Goal: Task Accomplishment & Management: Use online tool/utility

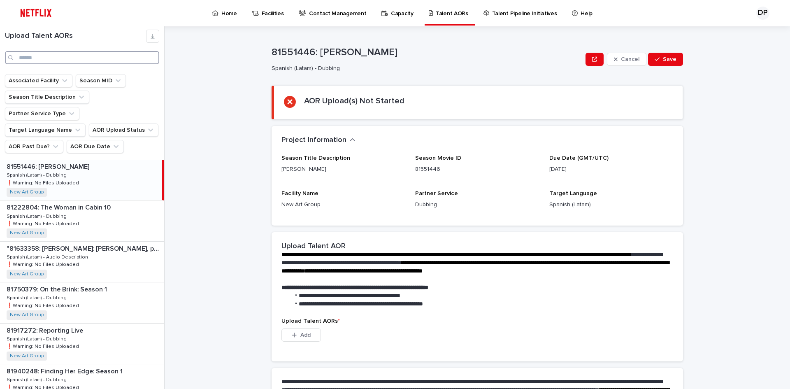
click at [47, 52] on input "Search" at bounding box center [82, 57] width 154 height 13
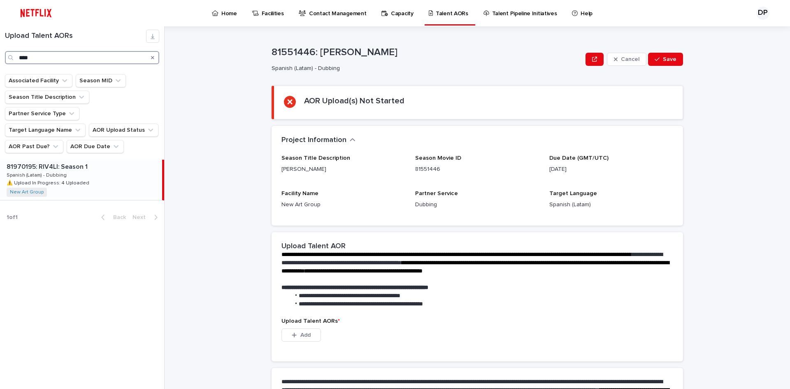
type input "****"
click at [103, 173] on div "81970195: RIV4LI: Season 1 81970195: RIV4LI: Season 1 Spanish (Latam) - Dubbing…" at bounding box center [81, 180] width 162 height 40
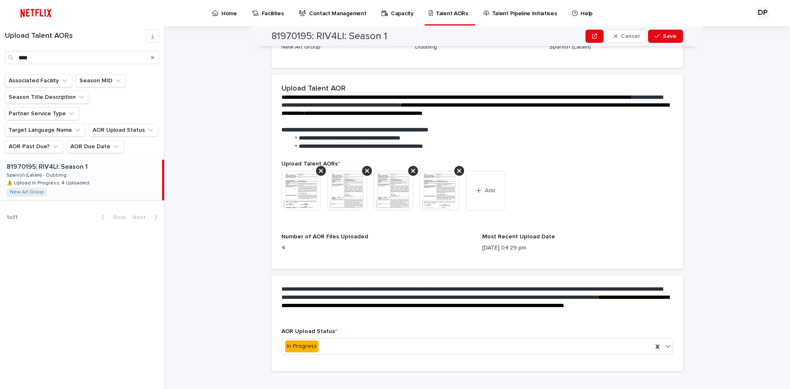
scroll to position [177, 0]
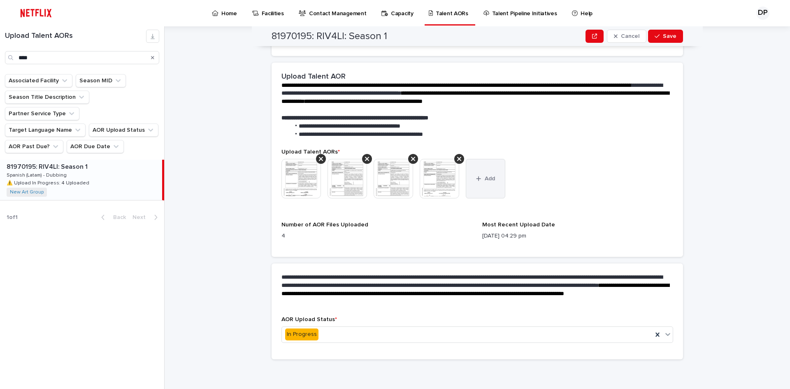
click at [472, 193] on button "Add" at bounding box center [486, 179] width 40 height 40
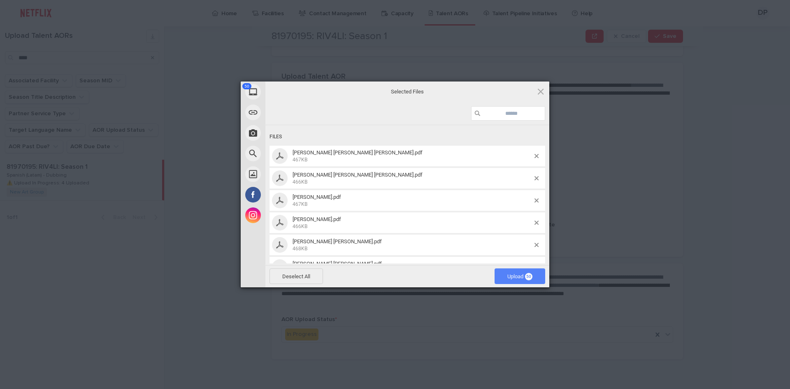
click at [518, 278] on span "Upload 50" at bounding box center [520, 276] width 25 height 6
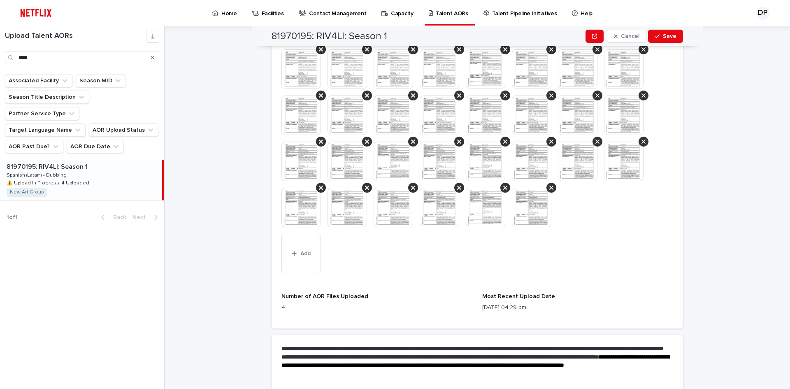
scroll to position [497, 0]
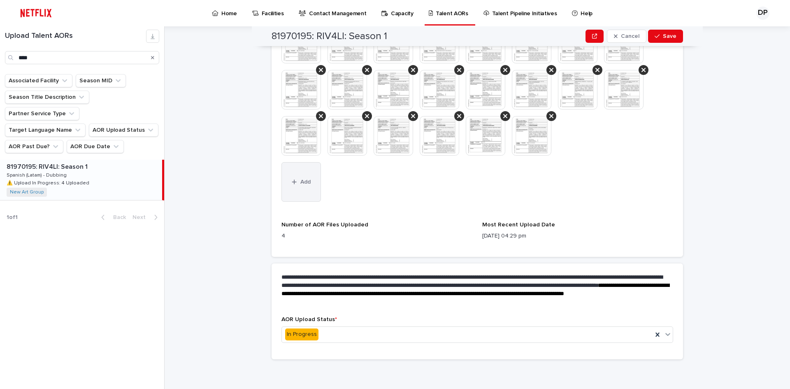
click at [295, 191] on button "Add" at bounding box center [302, 182] width 40 height 40
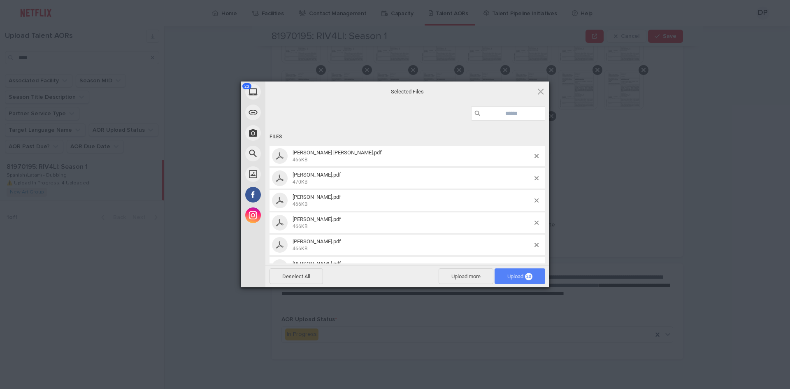
click at [524, 275] on span "Upload 23" at bounding box center [520, 276] width 25 height 6
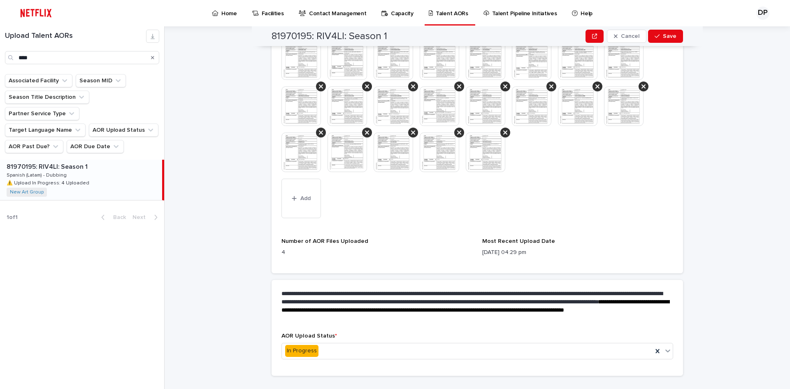
scroll to position [635, 0]
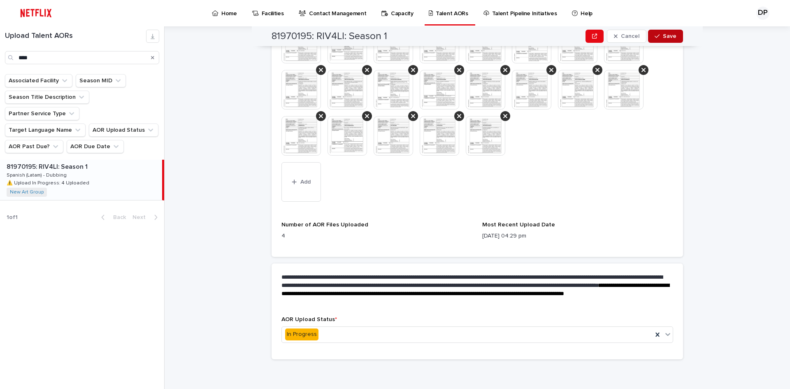
click at [668, 42] on button "Save" at bounding box center [665, 36] width 35 height 13
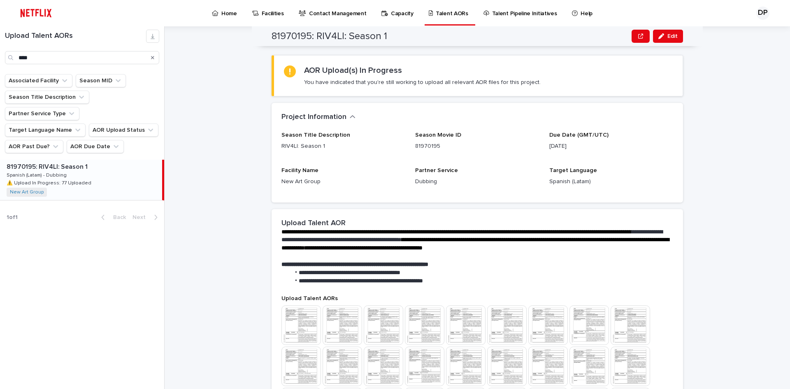
scroll to position [0, 0]
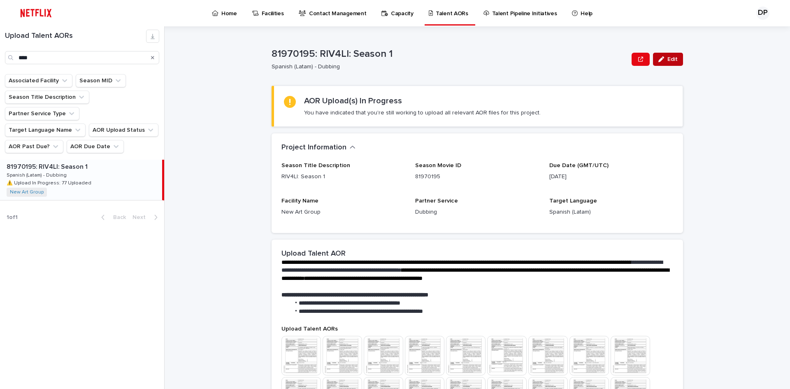
click at [674, 61] on span "Edit" at bounding box center [673, 59] width 10 height 6
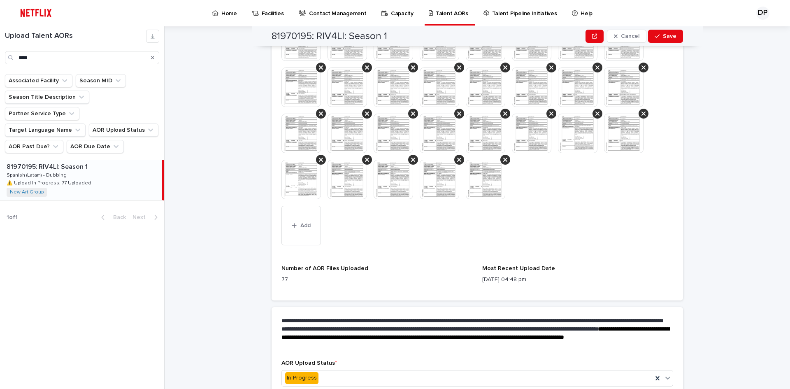
scroll to position [635, 0]
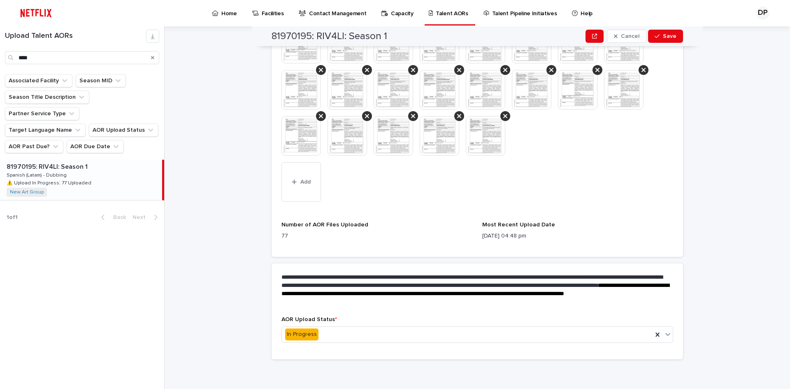
click at [301, 183] on span "Add" at bounding box center [306, 182] width 10 height 6
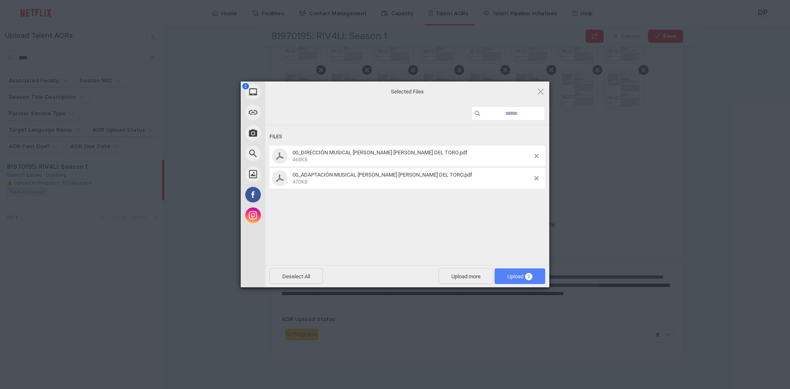
click at [531, 280] on span "Upload 2" at bounding box center [520, 276] width 51 height 16
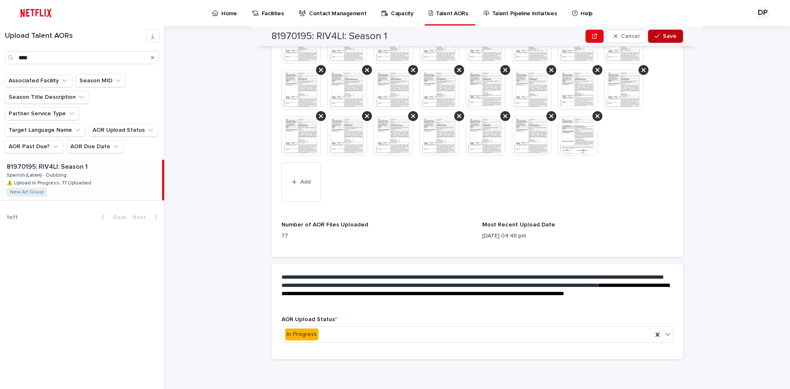
click at [667, 42] on button "Save" at bounding box center [665, 36] width 35 height 13
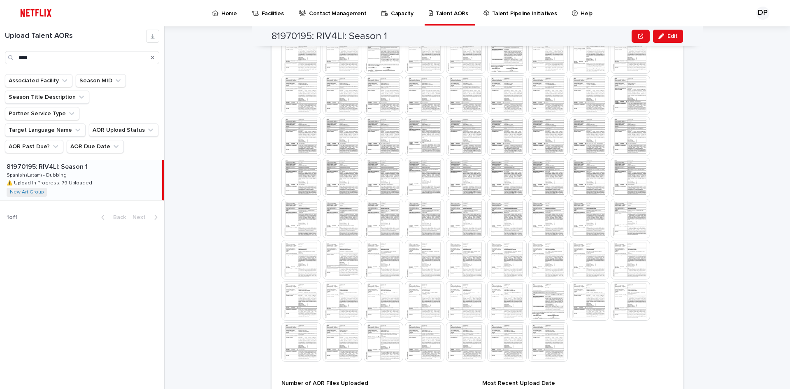
scroll to position [497, 0]
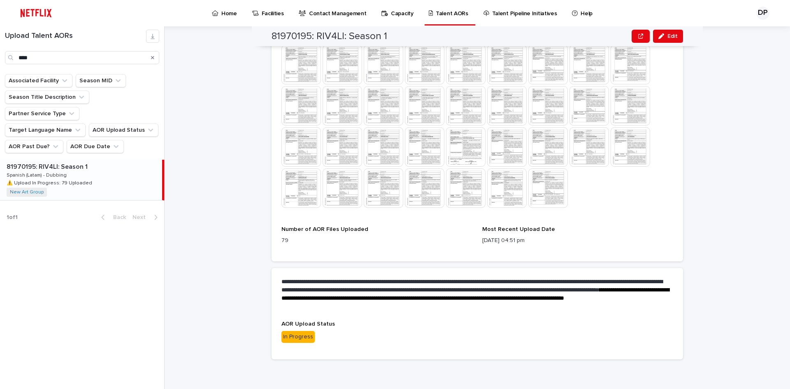
drag, startPoint x: 154, startPoint y: 58, endPoint x: 166, endPoint y: 95, distance: 38.3
click at [153, 58] on icon "Search" at bounding box center [152, 57] width 3 height 3
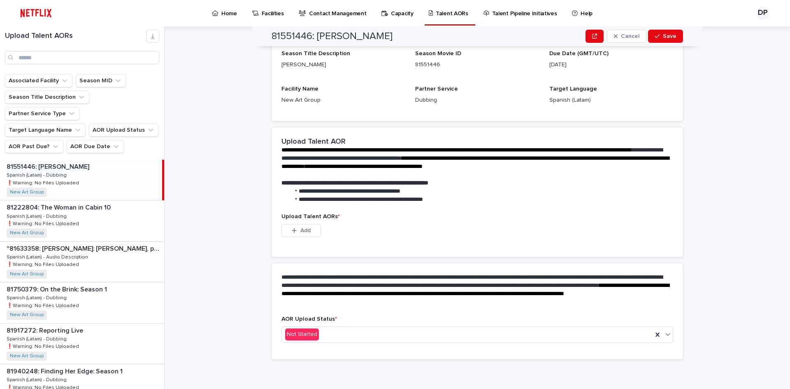
scroll to position [105, 0]
